Goal: Task Accomplishment & Management: Complete application form

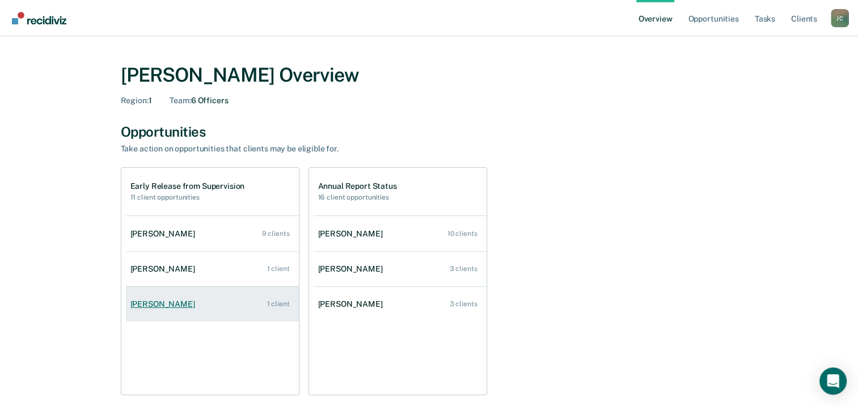
click at [219, 312] on link "[PERSON_NAME] 1 client" at bounding box center [212, 304] width 173 height 32
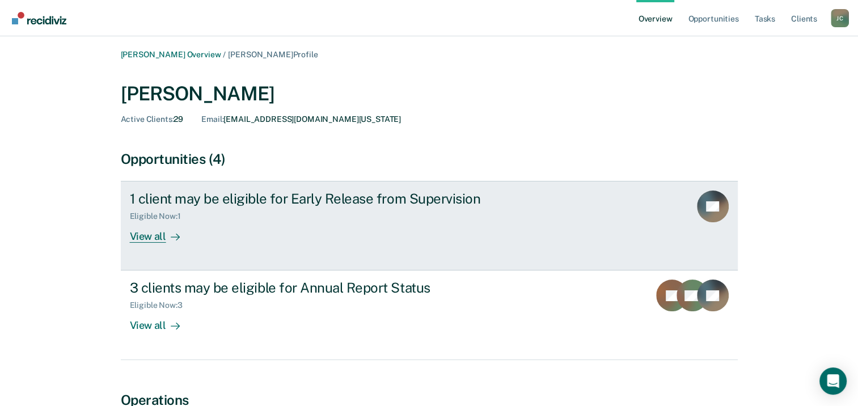
click at [162, 237] on div "View all" at bounding box center [162, 232] width 64 height 22
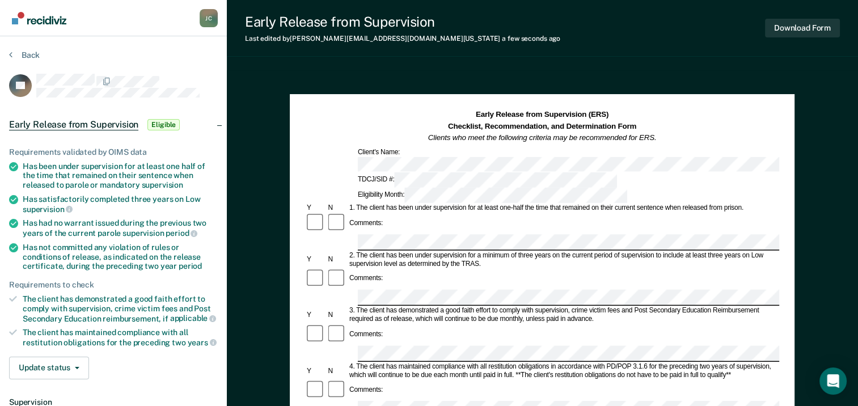
scroll to position [113, 0]
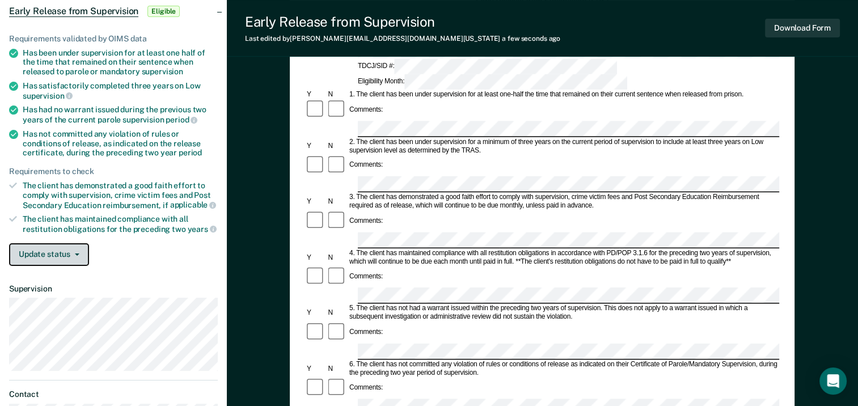
click at [66, 245] on button "Update status" at bounding box center [49, 254] width 80 height 23
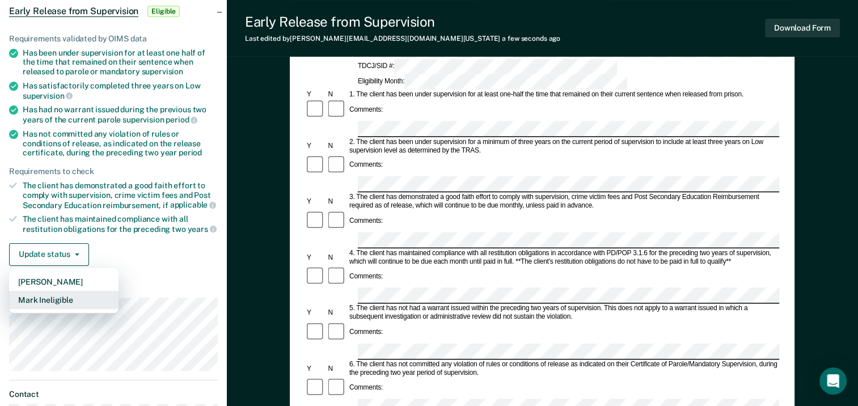
click at [74, 293] on button "Mark Ineligible" at bounding box center [64, 300] width 110 height 18
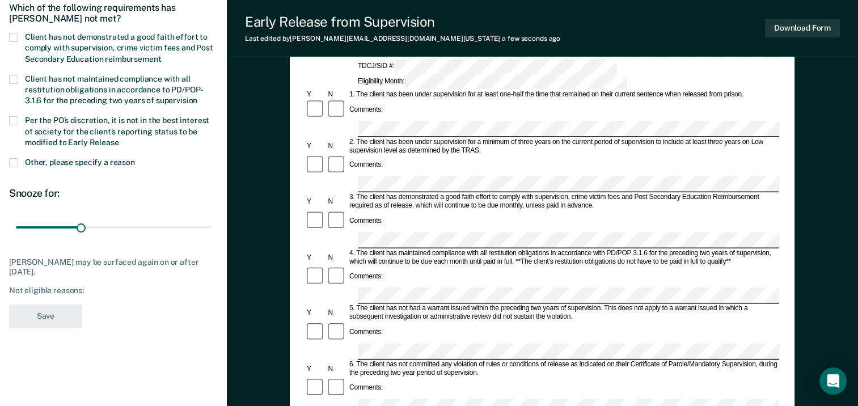
click at [14, 40] on label "Client has not demonstrated a good faith effort to comply with supervision, cri…" at bounding box center [113, 49] width 209 height 33
click at [161, 55] on input "Client has not demonstrated a good faith effort to comply with supervision, cri…" at bounding box center [161, 55] width 0 height 0
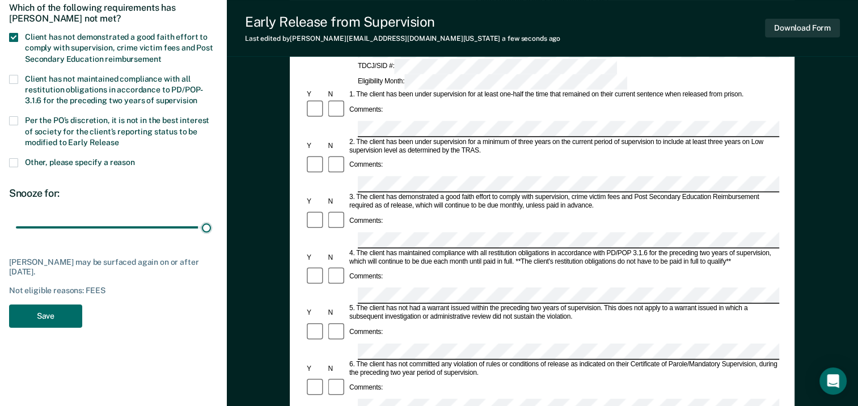
drag, startPoint x: 78, startPoint y: 227, endPoint x: 211, endPoint y: 226, distance: 133.3
type input "90"
click at [211, 226] on input "range" at bounding box center [113, 228] width 195 height 20
click at [52, 313] on button "Save" at bounding box center [45, 316] width 73 height 23
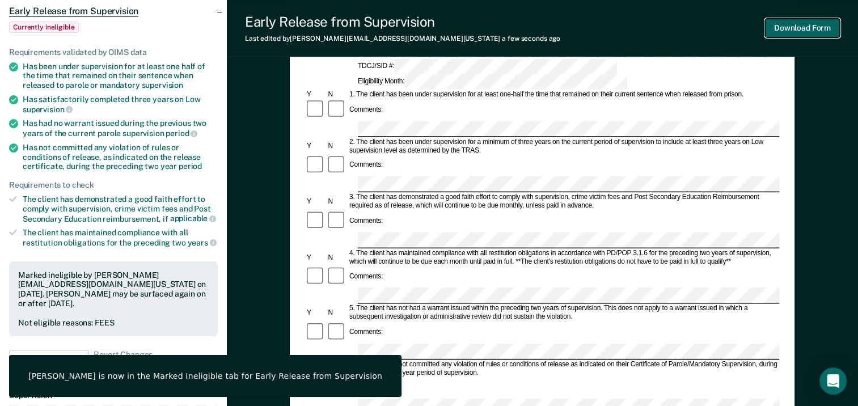
click at [807, 36] on button "Download Form" at bounding box center [802, 28] width 75 height 19
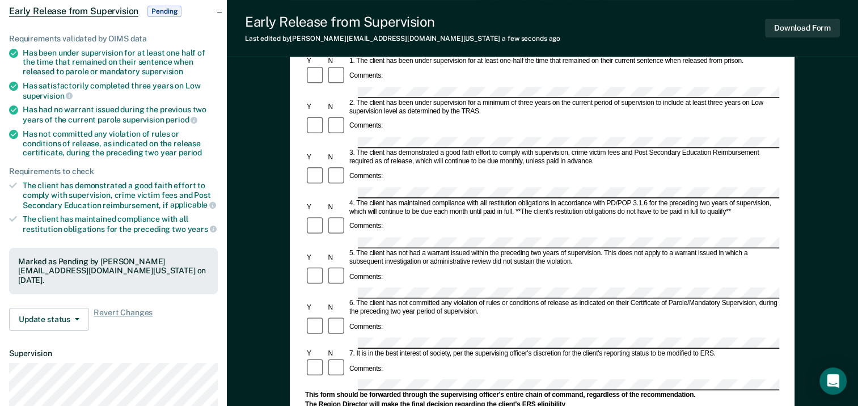
scroll to position [0, 0]
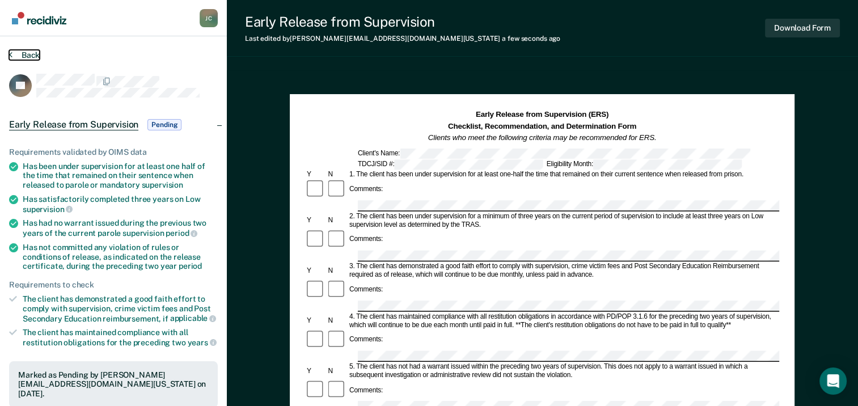
click at [19, 51] on button "Back" at bounding box center [24, 55] width 31 height 10
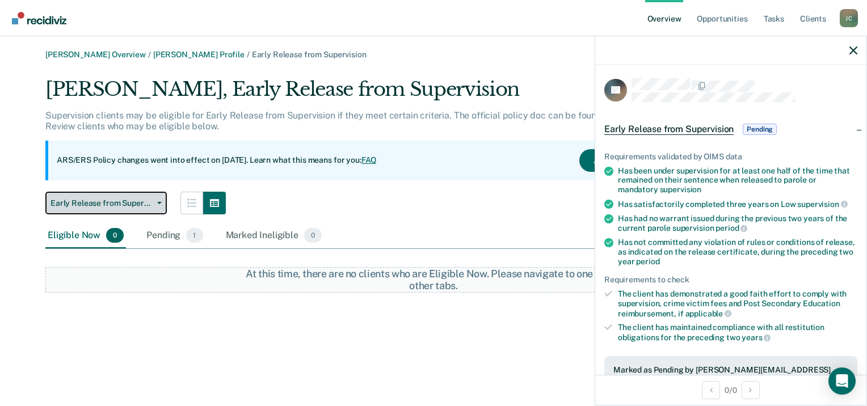
click at [154, 206] on button "Early Release from Supervision" at bounding box center [105, 203] width 121 height 23
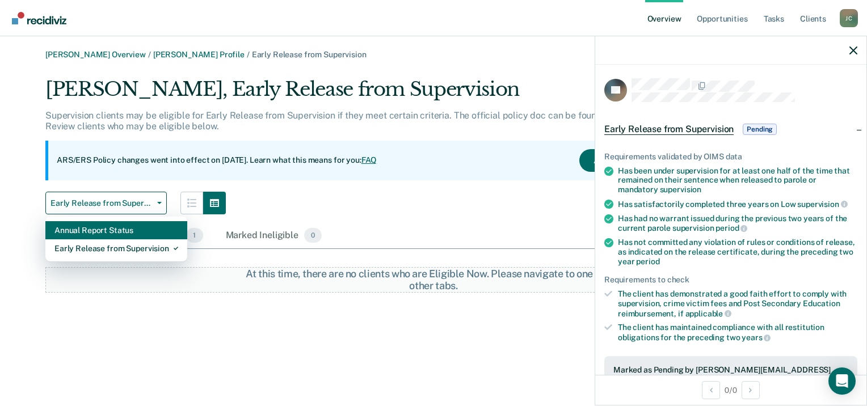
click at [137, 232] on div "Annual Report Status" at bounding box center [116, 230] width 124 height 18
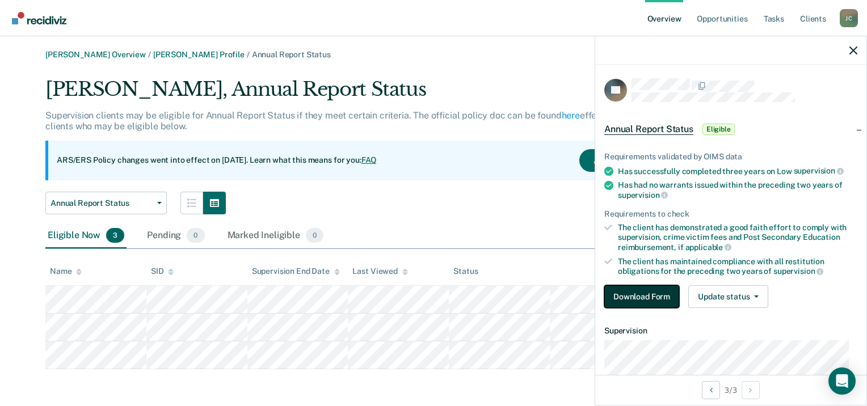
click at [647, 293] on button "Download Form" at bounding box center [641, 296] width 75 height 23
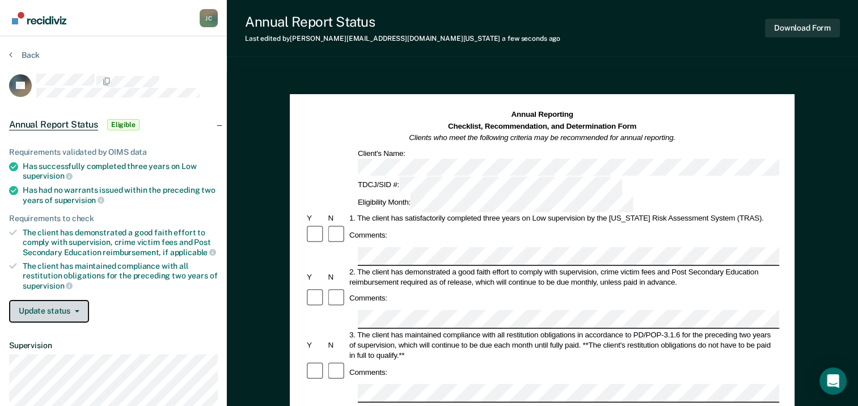
click at [70, 310] on button "Update status" at bounding box center [49, 311] width 80 height 23
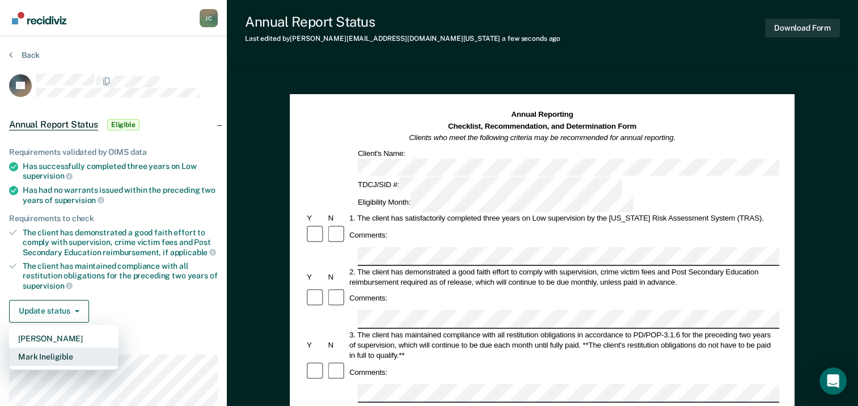
click at [63, 350] on button "Mark Ineligible" at bounding box center [64, 357] width 110 height 18
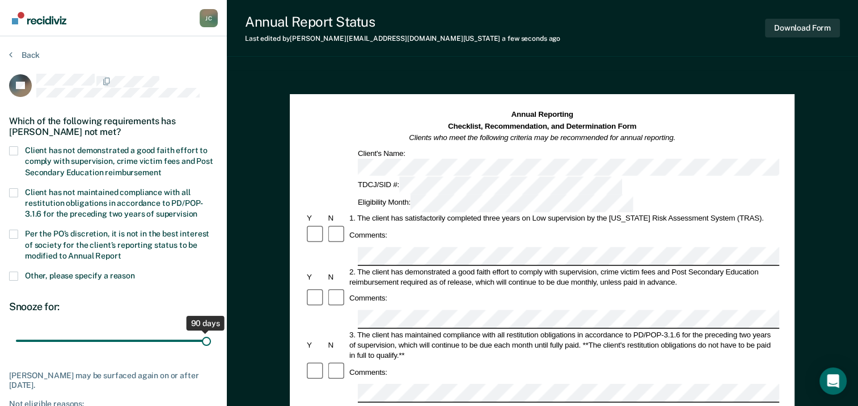
drag, startPoint x: 81, startPoint y: 342, endPoint x: 230, endPoint y: 342, distance: 148.7
type input "90"
click at [211, 342] on input "range" at bounding box center [113, 341] width 195 height 20
click at [12, 152] on span at bounding box center [13, 150] width 9 height 9
click at [161, 169] on input "Client has not demonstrated a good faith effort to comply with supervision, cri…" at bounding box center [161, 169] width 0 height 0
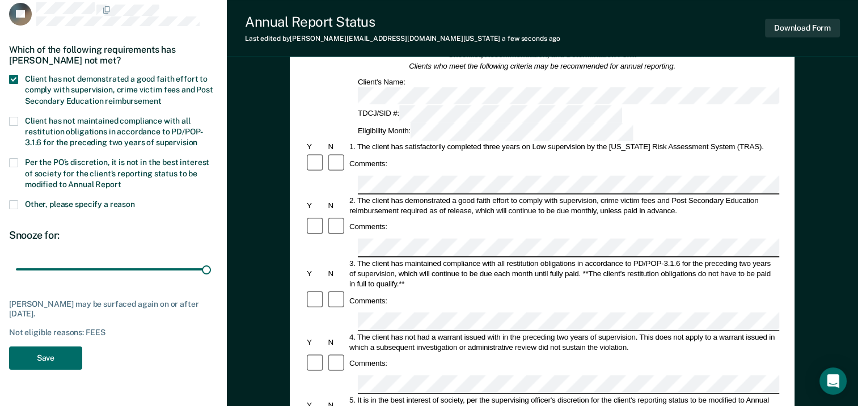
scroll to position [170, 0]
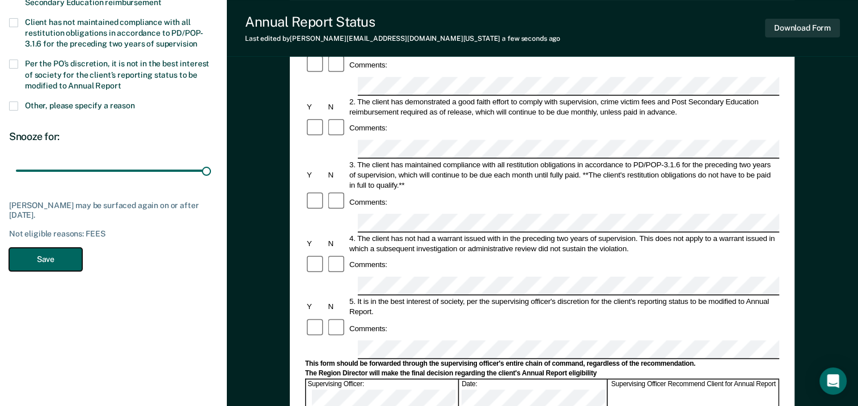
click at [62, 262] on button "Save" at bounding box center [45, 259] width 73 height 23
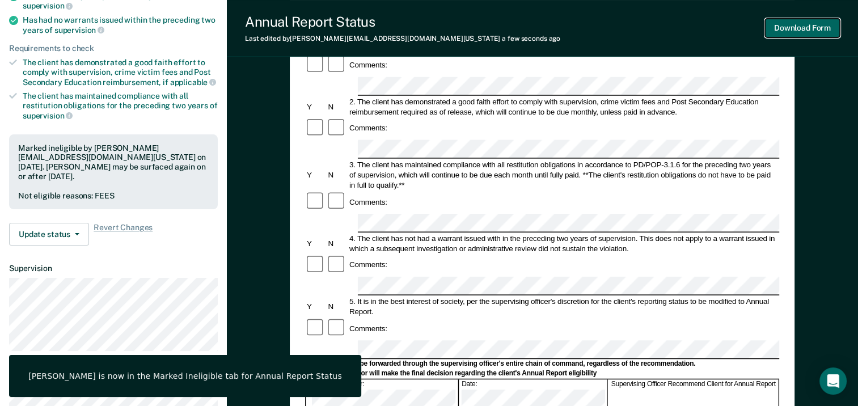
click at [800, 26] on button "Download Form" at bounding box center [802, 28] width 75 height 19
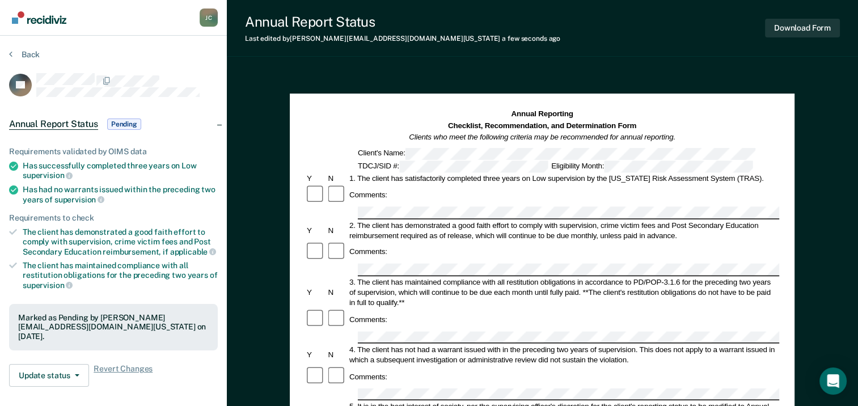
scroll to position [0, 0]
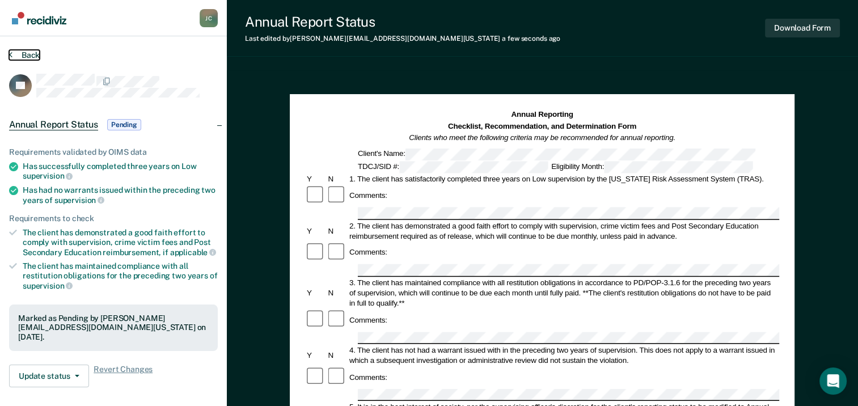
click at [23, 53] on button "Back" at bounding box center [24, 55] width 31 height 10
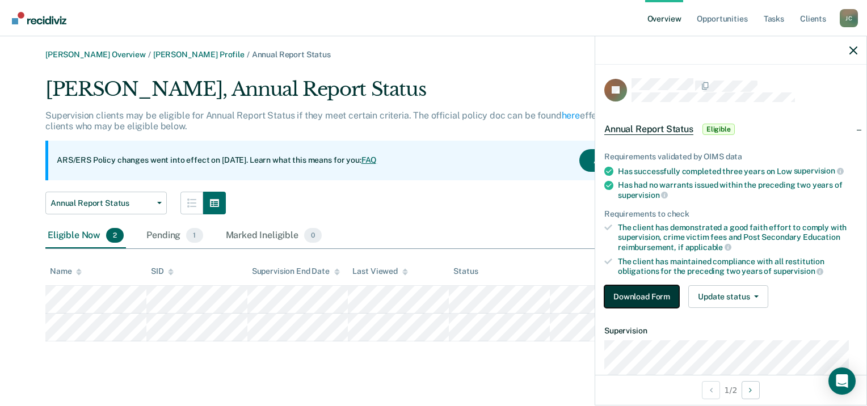
click at [654, 298] on button "Download Form" at bounding box center [641, 296] width 75 height 23
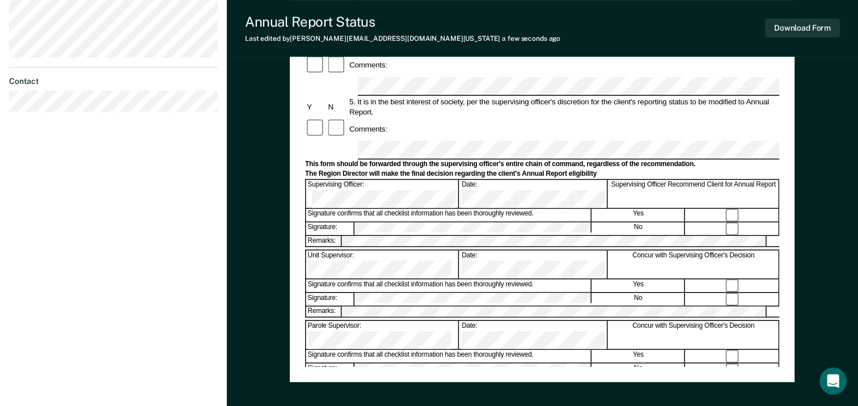
scroll to position [397, 0]
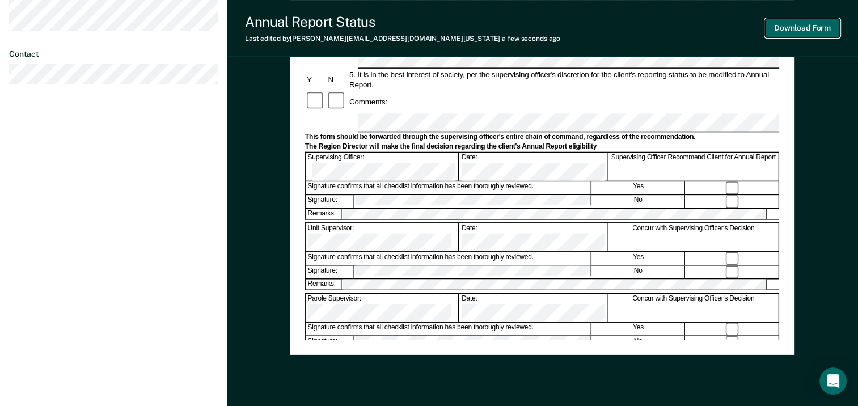
click at [815, 26] on button "Download Form" at bounding box center [802, 28] width 75 height 19
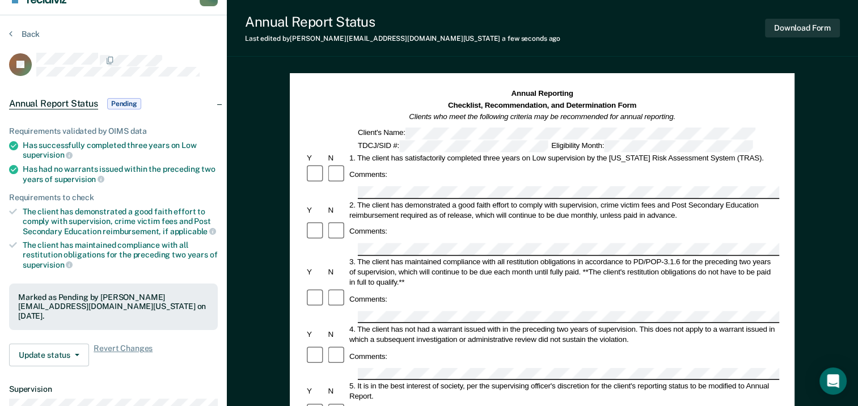
scroll to position [0, 0]
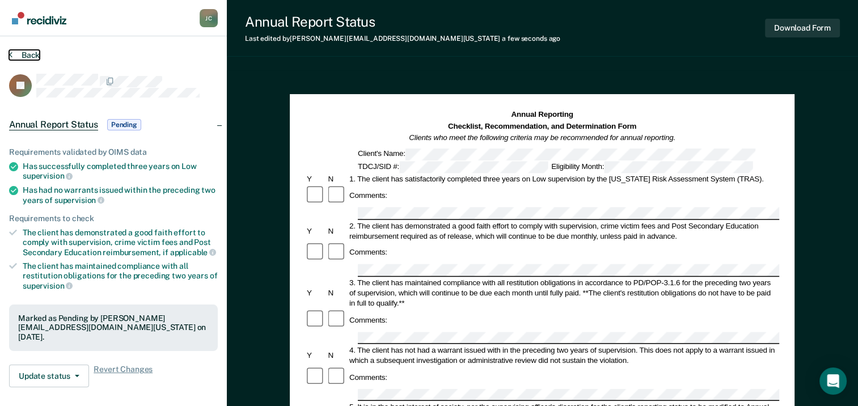
click at [29, 52] on button "Back" at bounding box center [24, 55] width 31 height 10
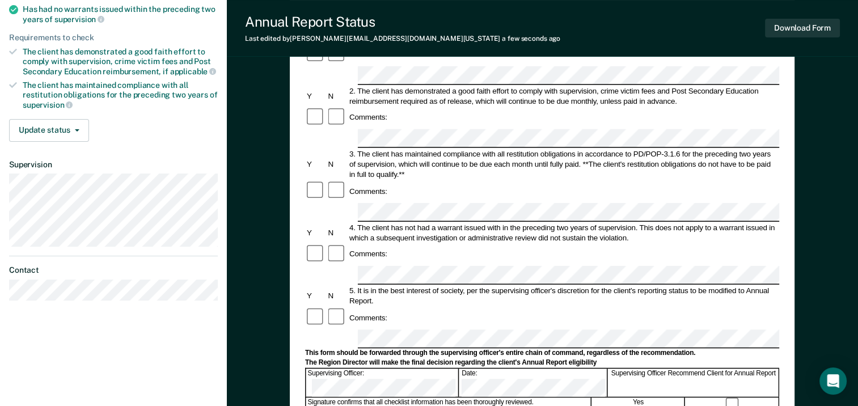
scroll to position [113, 0]
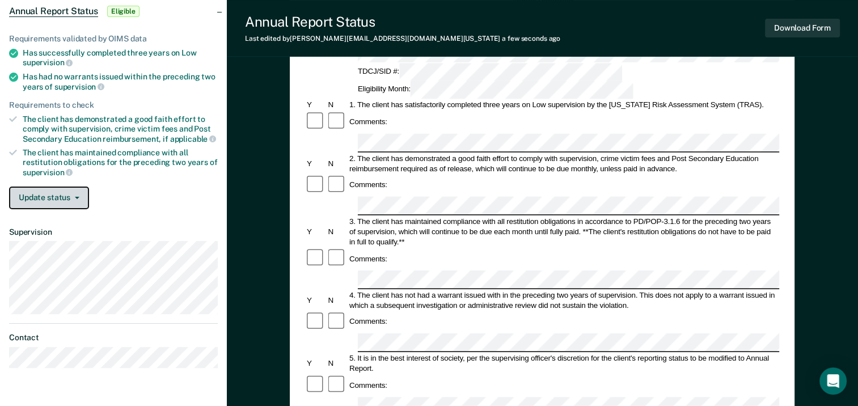
click at [69, 189] on button "Update status" at bounding box center [49, 198] width 80 height 23
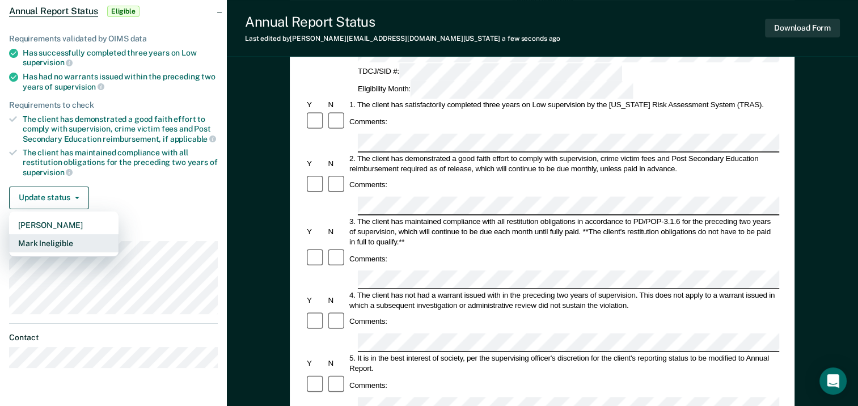
click at [66, 239] on button "Mark Ineligible" at bounding box center [64, 243] width 110 height 18
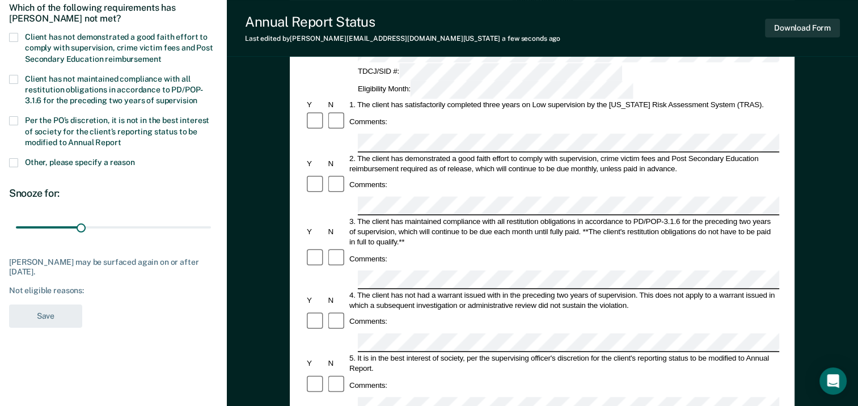
click at [13, 163] on span at bounding box center [13, 162] width 9 height 9
click at [135, 158] on input "Other, please specify a reason" at bounding box center [135, 158] width 0 height 0
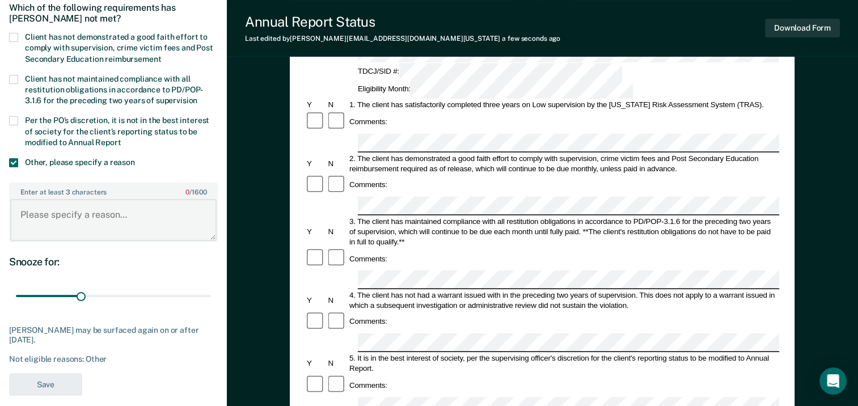
click at [80, 227] on textarea "Enter at least 3 characters 0 / 1600" at bounding box center [113, 220] width 207 height 42
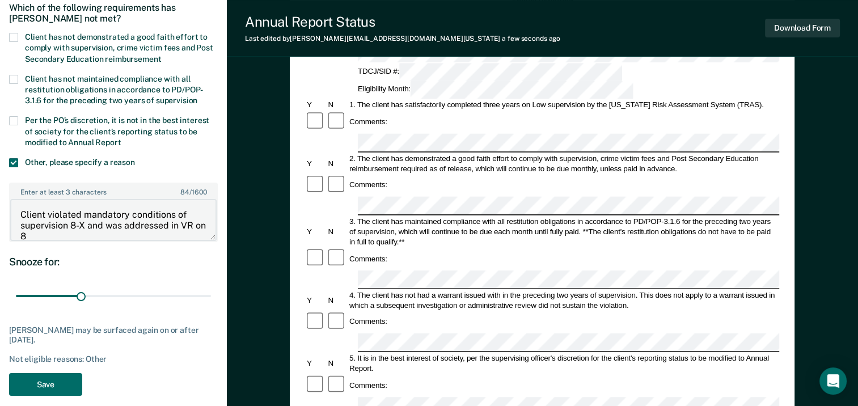
scroll to position [2, 0]
type textarea "Client violated mandatory conditions of supervision 8-X and was addressed in VR…"
drag, startPoint x: 81, startPoint y: 293, endPoint x: 263, endPoint y: 300, distance: 182.3
type input "90"
click at [211, 300] on input "range" at bounding box center [113, 296] width 195 height 20
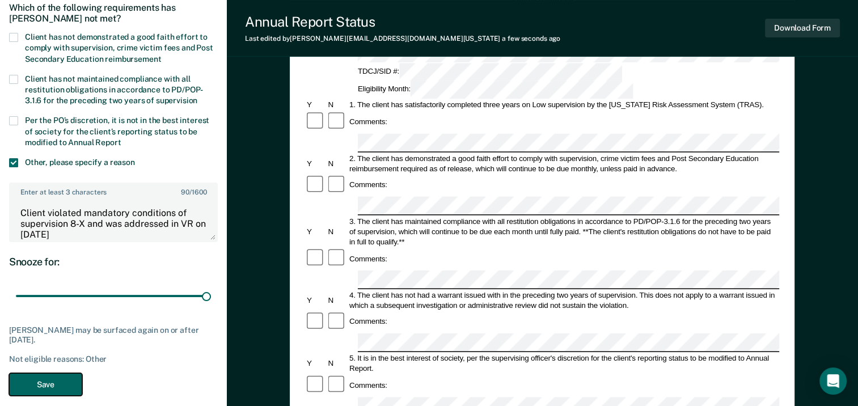
click at [49, 384] on button "Save" at bounding box center [45, 384] width 73 height 23
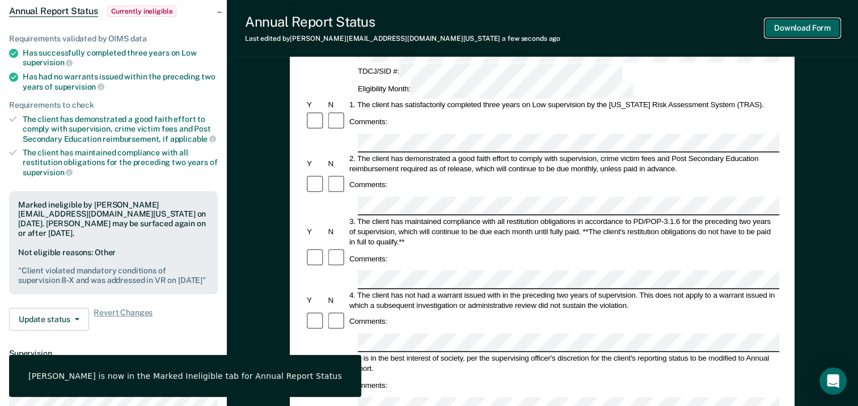
click at [807, 30] on button "Download Form" at bounding box center [802, 28] width 75 height 19
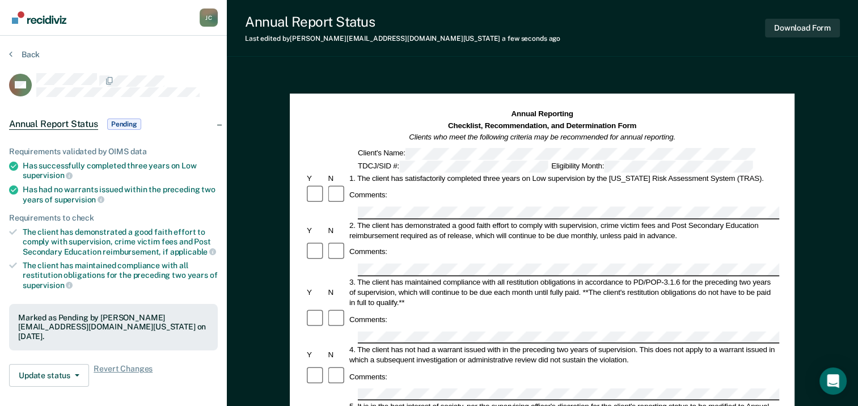
scroll to position [0, 0]
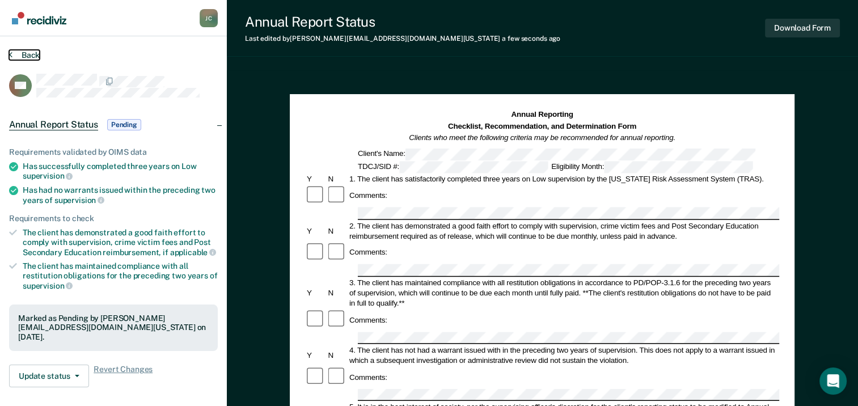
click at [28, 53] on button "Back" at bounding box center [24, 55] width 31 height 10
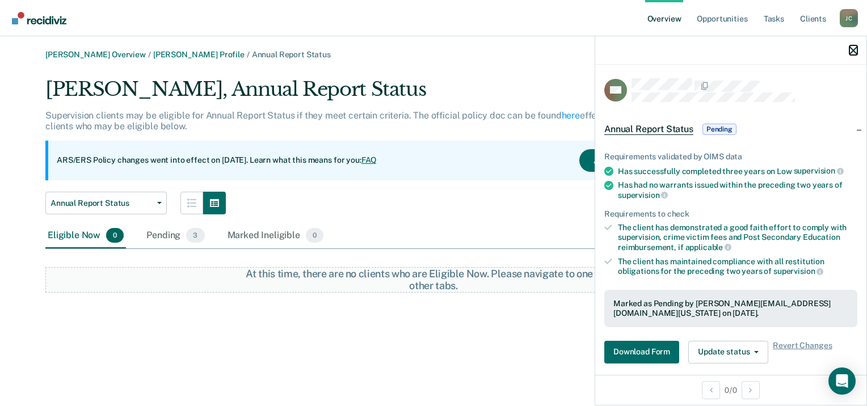
drag, startPoint x: 852, startPoint y: 54, endPoint x: 839, endPoint y: 50, distance: 12.9
click at [852, 53] on icon "button" at bounding box center [853, 51] width 8 height 8
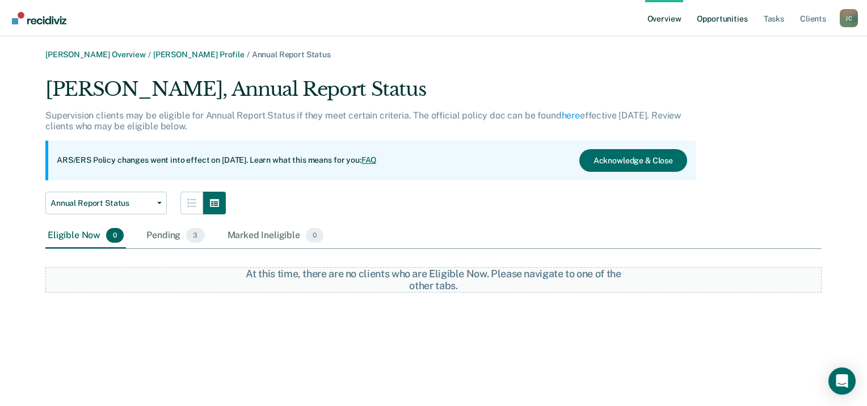
click at [742, 21] on link "Opportunities" at bounding box center [721, 18] width 55 height 36
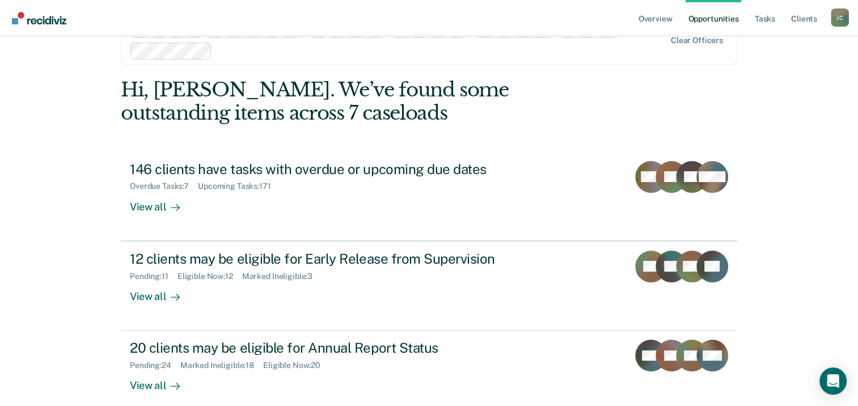
scroll to position [57, 0]
